Goal: Information Seeking & Learning: Learn about a topic

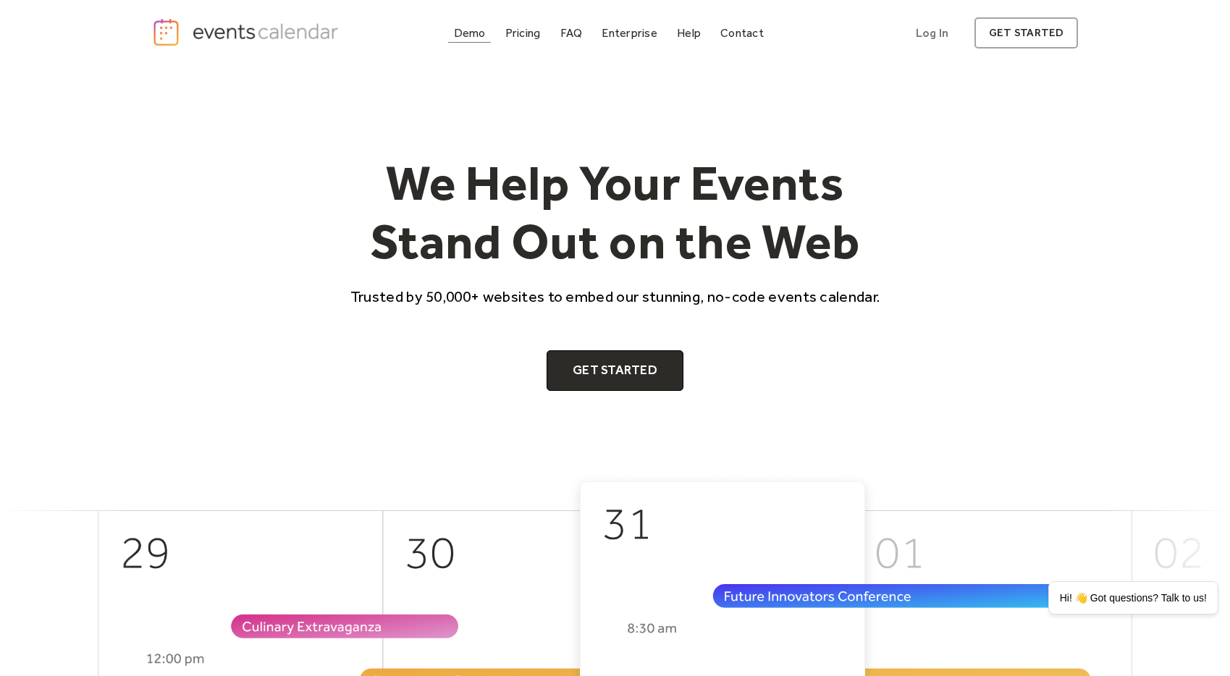
click at [484, 34] on div "Demo" at bounding box center [470, 33] width 32 height 8
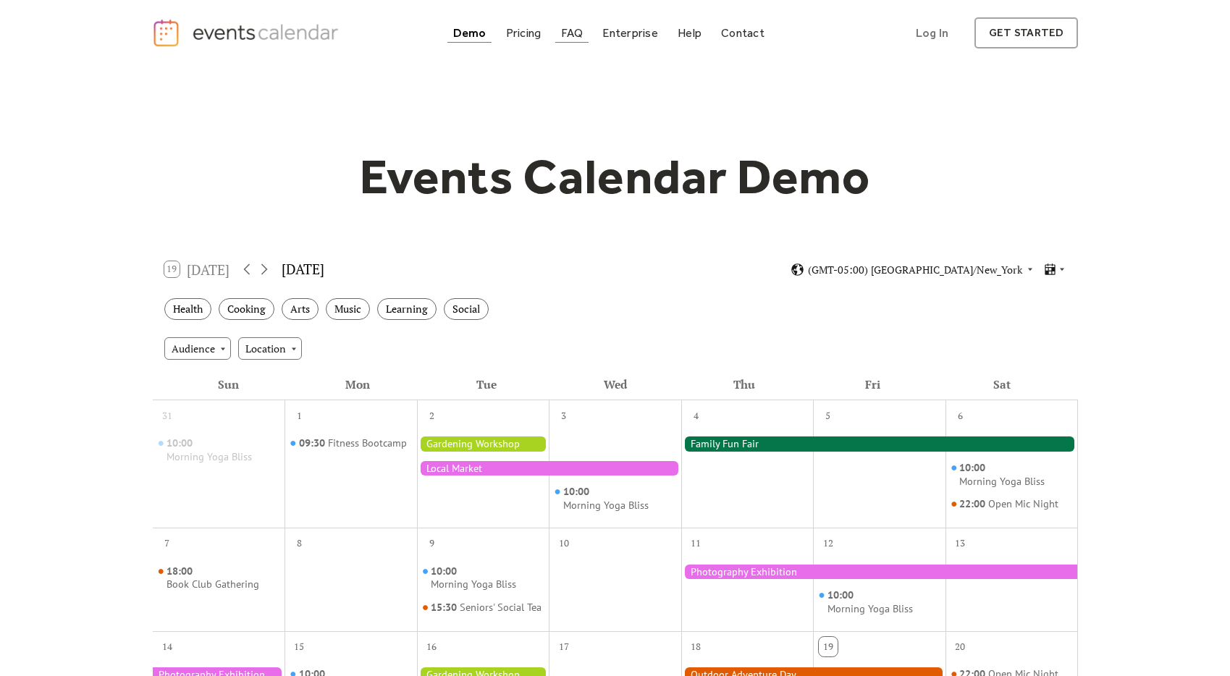
click at [564, 32] on div "FAQ" at bounding box center [572, 33] width 22 height 8
